Goal: Unclear

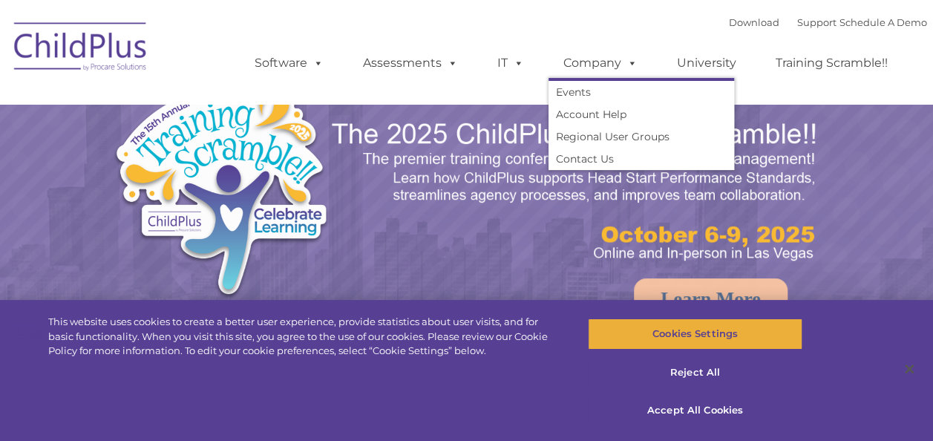
select select "MEDIUM"
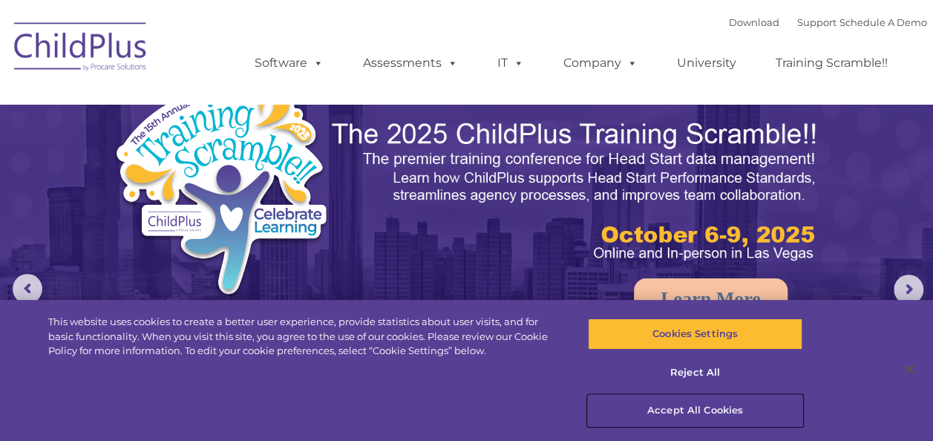
click at [700, 411] on button "Accept All Cookies" at bounding box center [695, 410] width 214 height 31
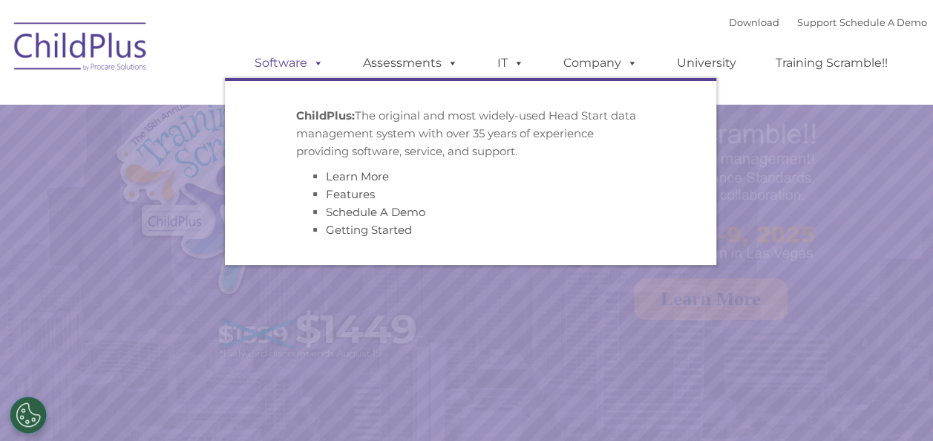
select select "MEDIUM"
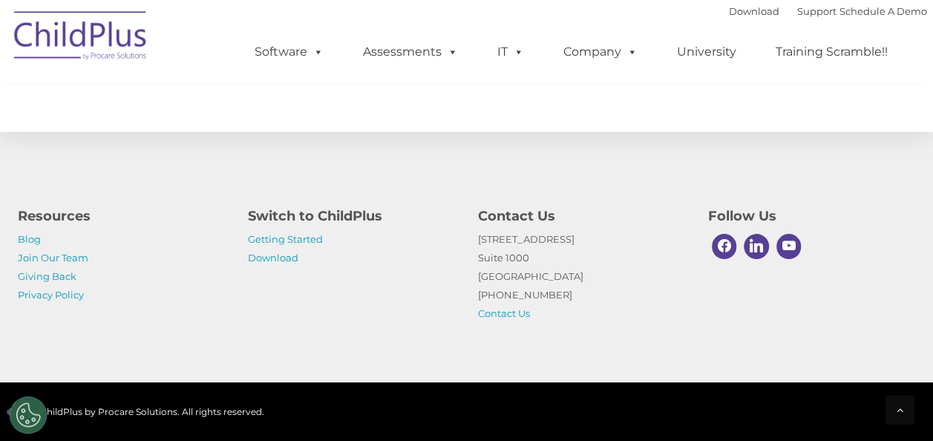
scroll to position [1801, 0]
